Goal: Task Accomplishment & Management: Use online tool/utility

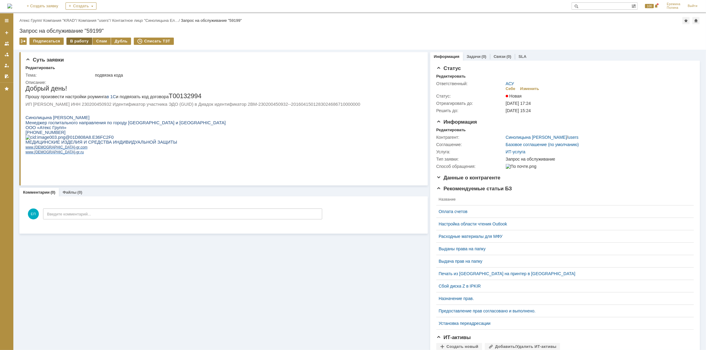
click at [73, 42] on div "В работу" at bounding box center [79, 41] width 26 height 7
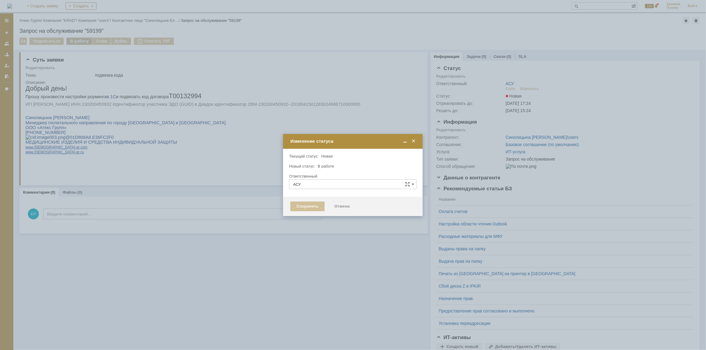
type input "[PERSON_NAME]"
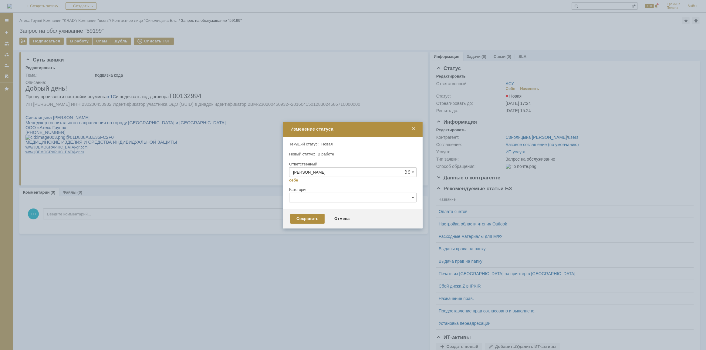
click at [288, 205] on div "Внимание! Текущий статус: Новая Новая Новый статус: В работе В работе Ответстве…" at bounding box center [353, 173] width 140 height 73
click at [312, 218] on div "Сохранить" at bounding box center [307, 219] width 34 height 10
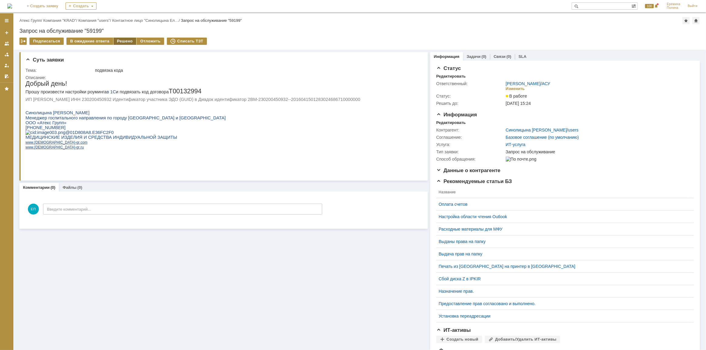
click at [121, 42] on div "Решено" at bounding box center [124, 41] width 23 height 7
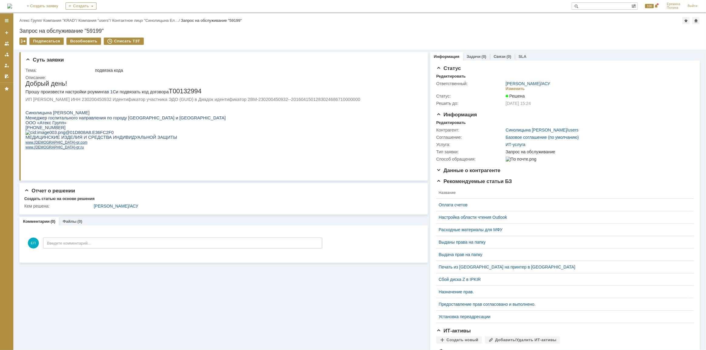
click at [218, 325] on div "Суть заявки Тема: подвязка кода Описание: Отчет о решении Создать статью на осн…" at bounding box center [223, 219] width 408 height 338
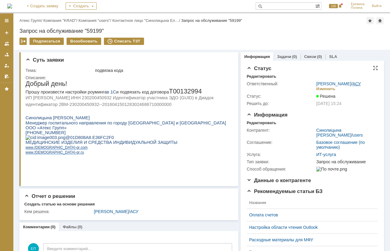
click at [355, 83] on link "АСУ" at bounding box center [356, 83] width 8 height 5
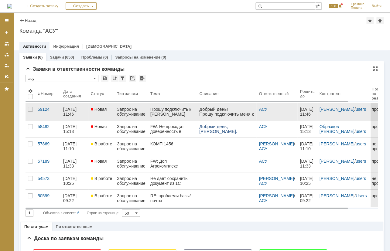
click at [172, 111] on div "Прошу подключить к ЭДО Бобровицкая" at bounding box center [172, 112] width 44 height 10
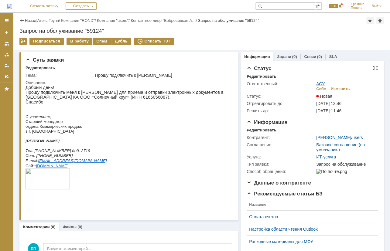
click at [317, 83] on link "АСУ" at bounding box center [320, 83] width 8 height 5
